Goal: Find specific page/section

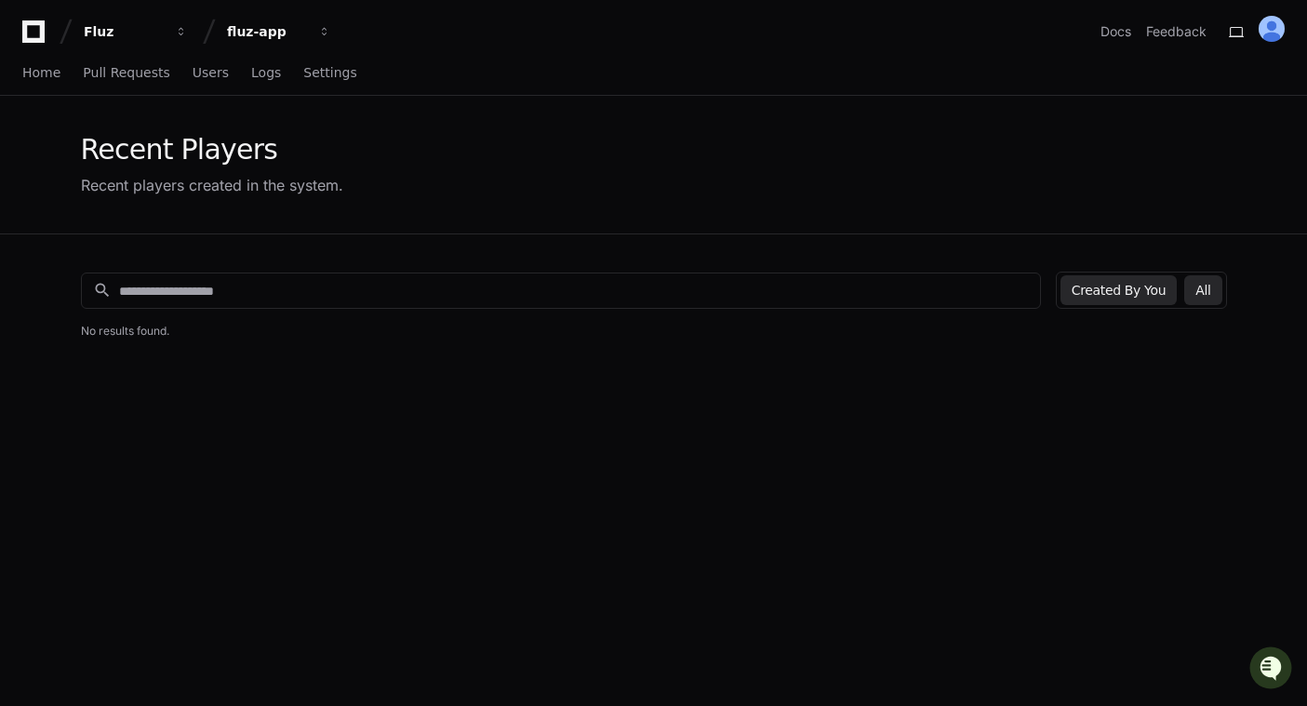
click at [1212, 287] on button "All" at bounding box center [1203, 290] width 37 height 30
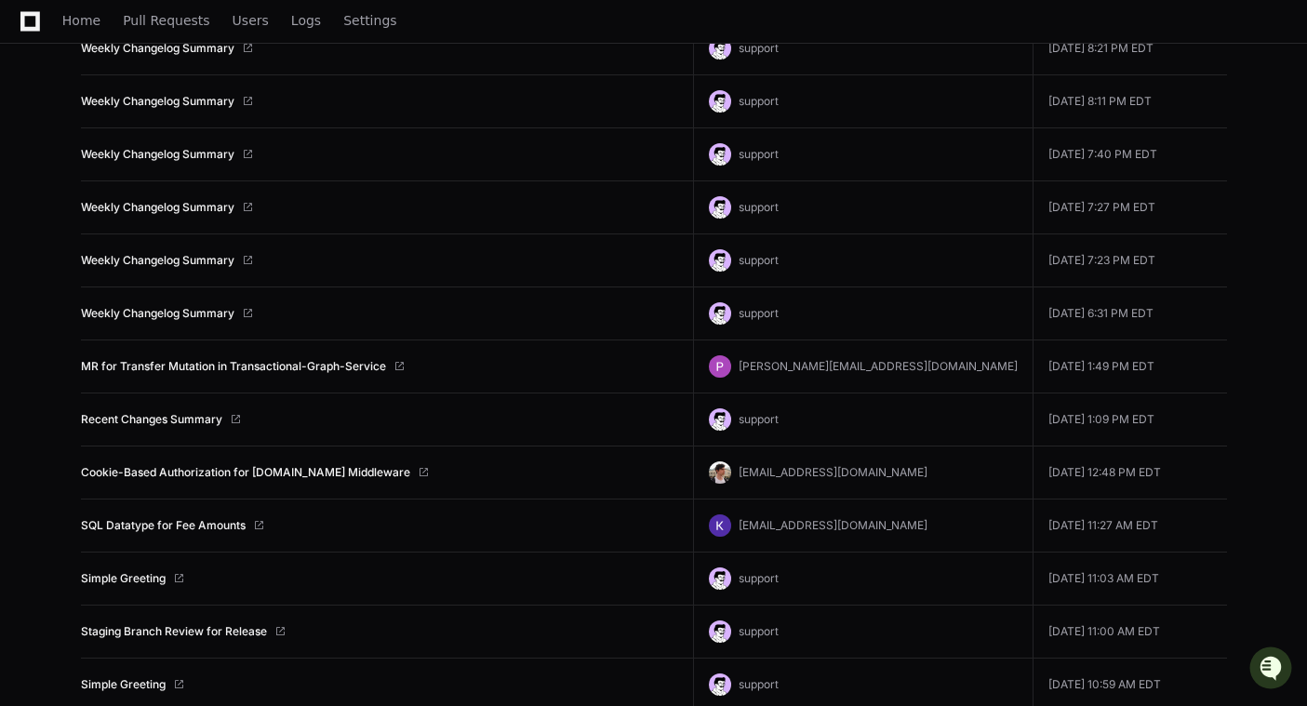
scroll to position [516, 0]
